Goal: Find specific page/section: Find specific page/section

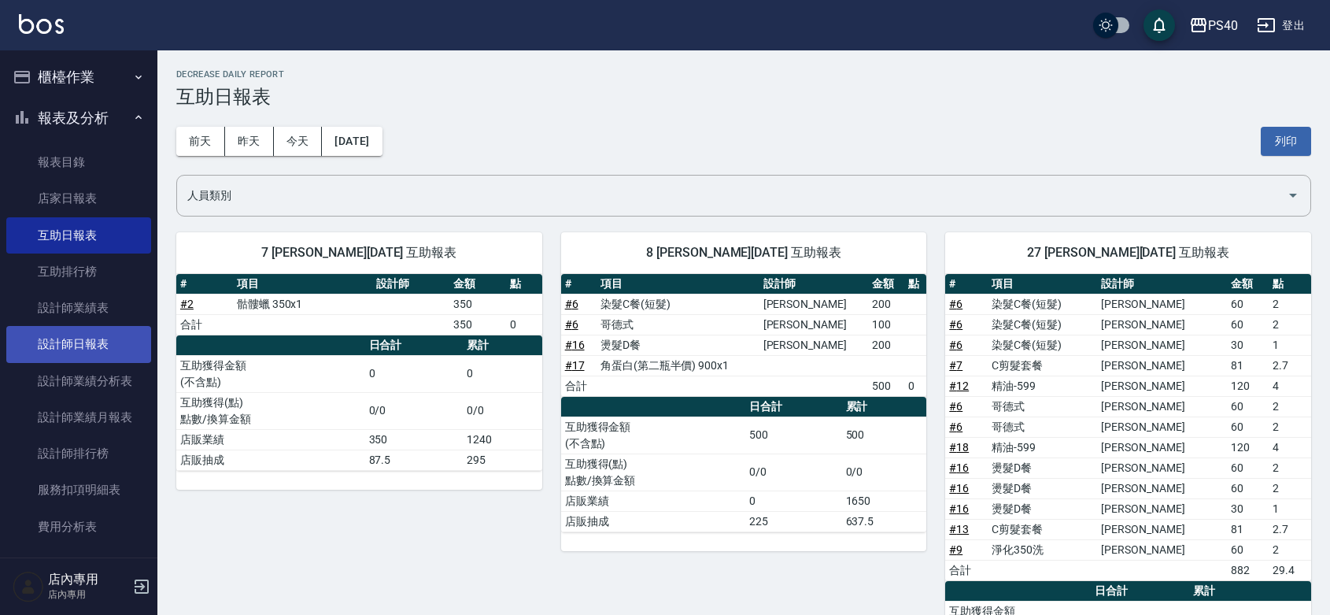
click at [90, 327] on link "設計師日報表" at bounding box center [78, 344] width 145 height 36
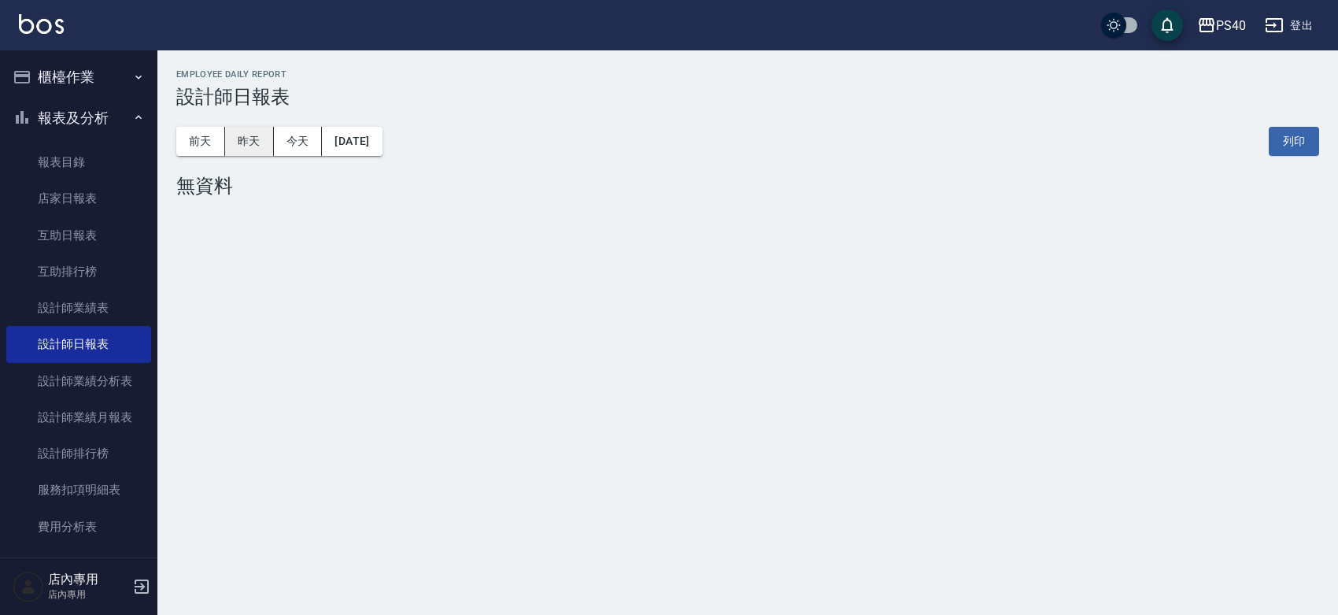
click at [242, 127] on button "昨天" at bounding box center [249, 141] width 49 height 29
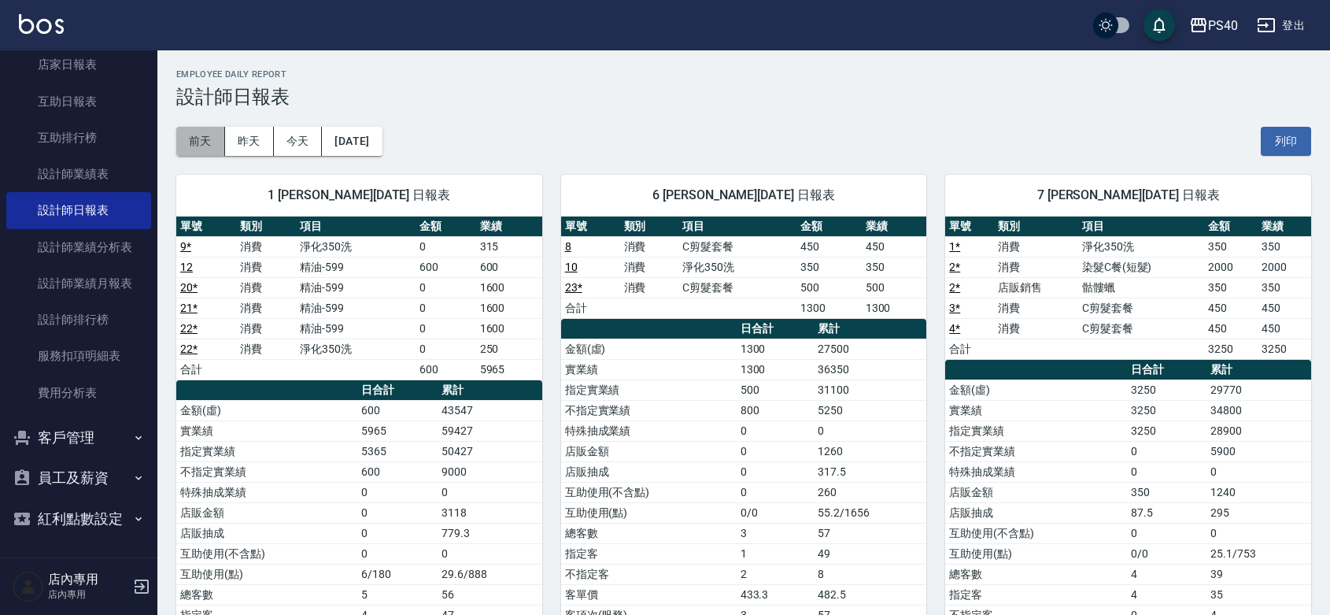
click at [198, 146] on button "前天" at bounding box center [200, 141] width 49 height 29
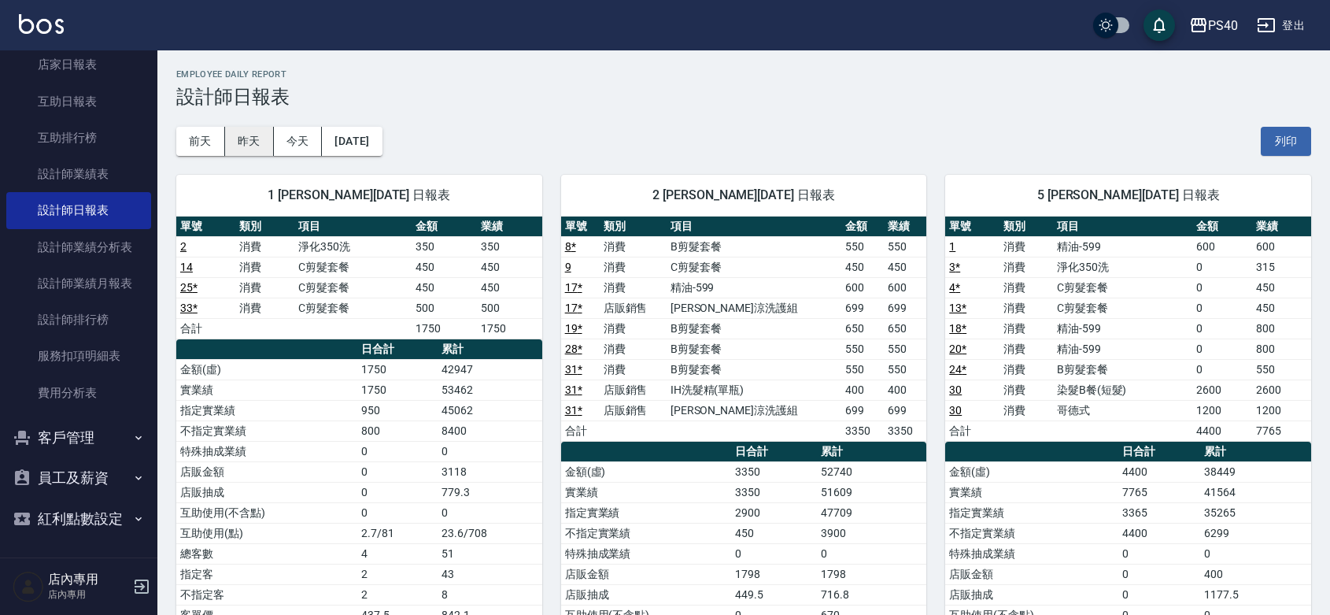
click at [244, 138] on button "昨天" at bounding box center [249, 141] width 49 height 29
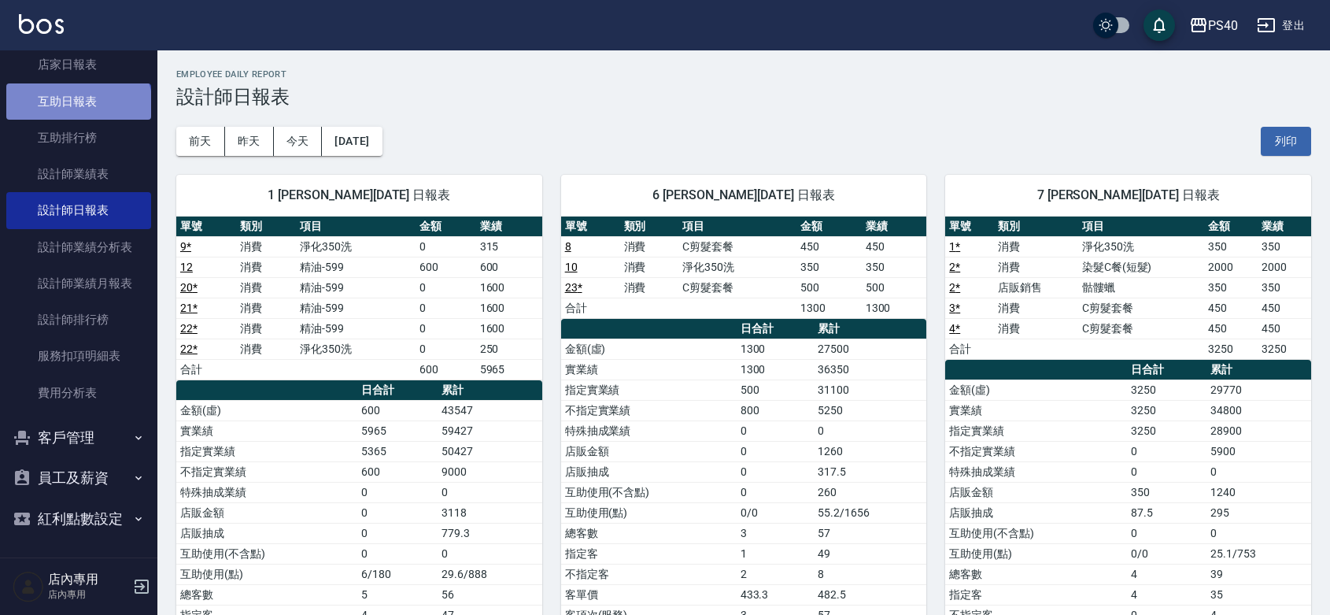
click at [77, 83] on link "互助日報表" at bounding box center [78, 101] width 145 height 36
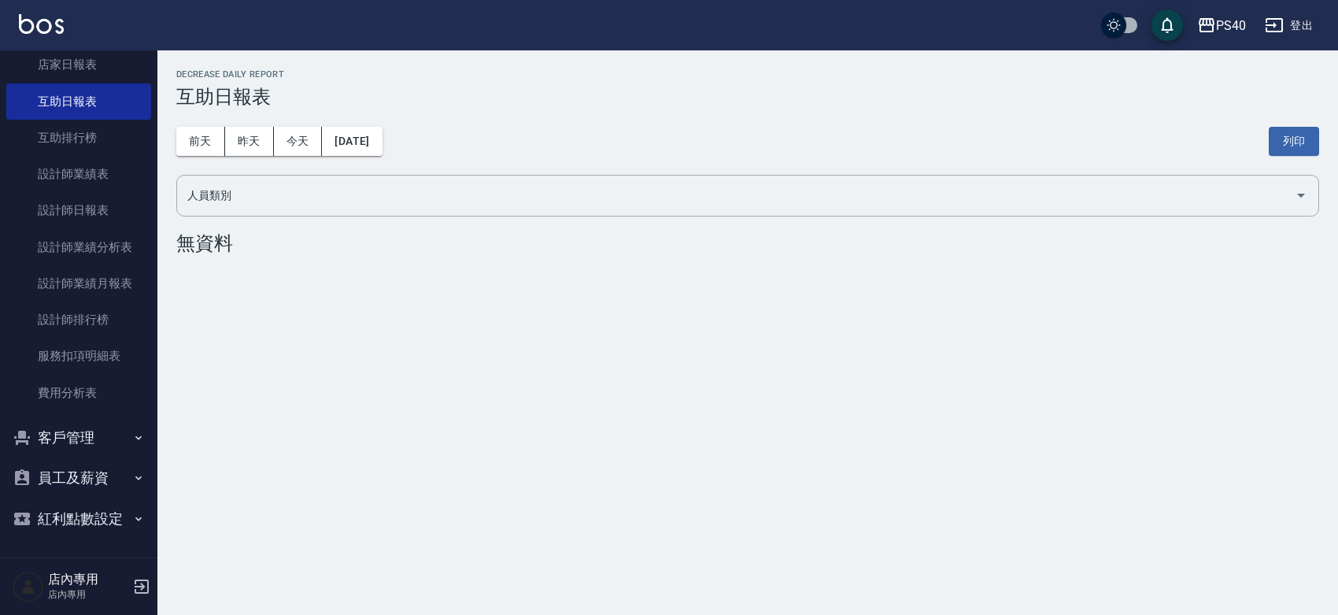
drag, startPoint x: 419, startPoint y: 327, endPoint x: 459, endPoint y: 304, distance: 46.2
click at [426, 328] on div "PS40 [DATE] 互助日報表 列印時間： [DATE][PHONE_NUMBER]:11 Decrease Daily Report 互助日報表 [DA…" at bounding box center [669, 307] width 1338 height 615
